Goal: Task Accomplishment & Management: Use online tool/utility

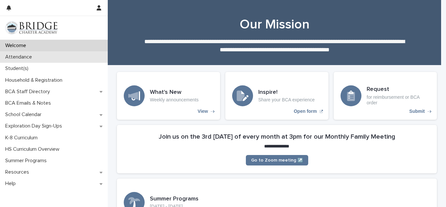
click at [67, 54] on div "Attendance" at bounding box center [54, 56] width 108 height 11
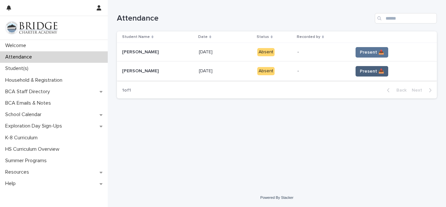
click at [371, 71] on span "Present 📥" at bounding box center [372, 71] width 24 height 7
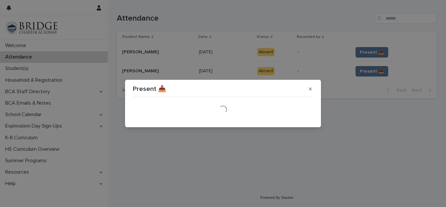
click at [372, 54] on div "Present 📥 Loading..." at bounding box center [223, 103] width 446 height 207
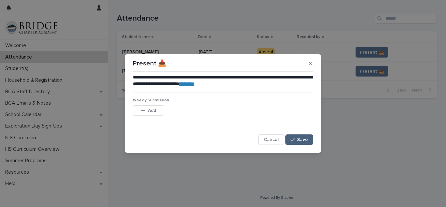
click at [304, 138] on span "Save" at bounding box center [302, 139] width 11 height 5
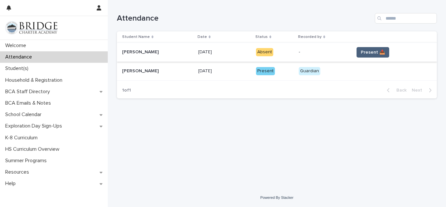
click at [374, 52] on span "Present 📥" at bounding box center [373, 52] width 24 height 7
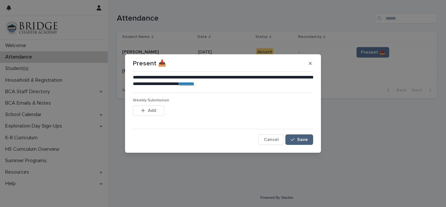
click at [300, 141] on span "Save" at bounding box center [302, 139] width 11 height 5
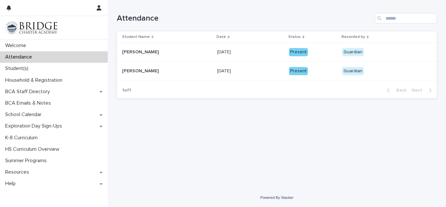
click at [328, 13] on div "Attendance" at bounding box center [277, 15] width 320 height 31
